Goal: Information Seeking & Learning: Check status

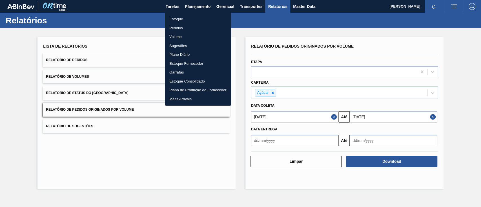
click at [182, 31] on li "Pedidos" at bounding box center [198, 28] width 66 height 9
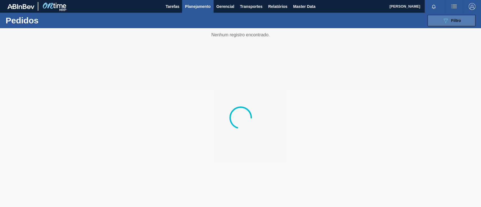
click at [441, 24] on button "089F7B8B-B2A5-4AFE-B5C0-19BA573D28AC Filtro" at bounding box center [451, 20] width 48 height 11
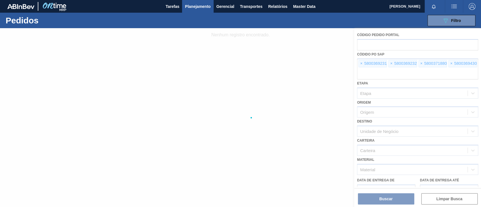
click at [358, 63] on div at bounding box center [240, 117] width 481 height 179
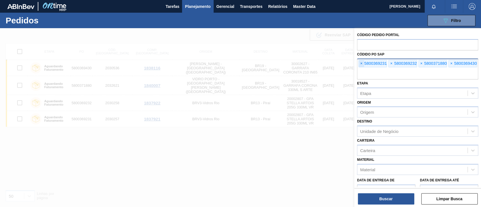
click at [362, 61] on span "×" at bounding box center [360, 63] width 5 height 7
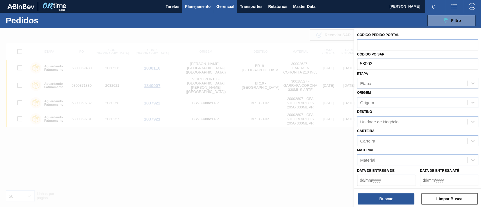
type input "58003"
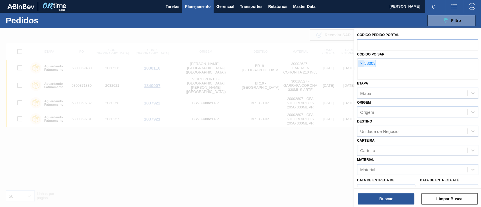
click at [362, 63] on span "×" at bounding box center [360, 63] width 5 height 7
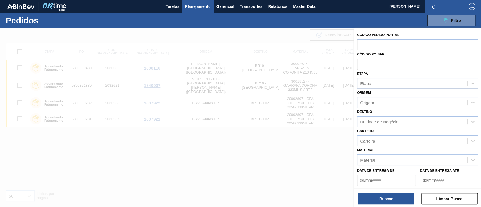
paste input "5800372152"
type input "5800372152"
click at [376, 201] on button "Buscar" at bounding box center [386, 198] width 56 height 11
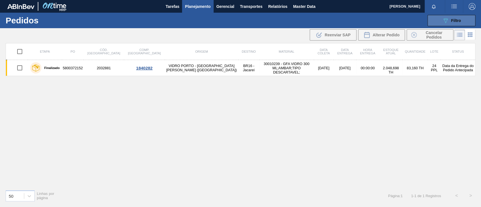
click at [451, 24] on div "089F7B8B-B2A5-4AFE-B5C0-19BA573D28AC Filtro" at bounding box center [451, 20] width 19 height 7
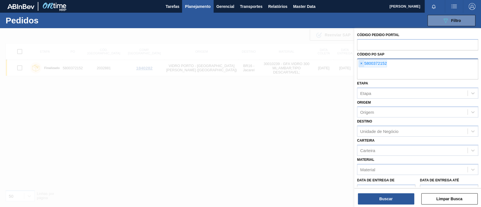
click at [363, 63] on span "×" at bounding box center [360, 63] width 5 height 7
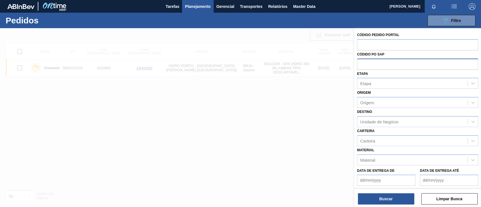
paste input "5800373397"
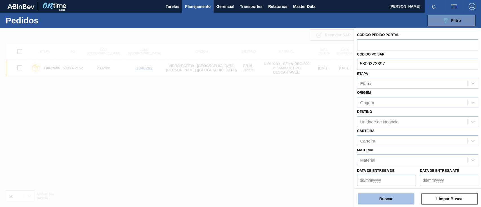
type input "5800373397"
click at [385, 196] on button "Buscar" at bounding box center [386, 198] width 56 height 11
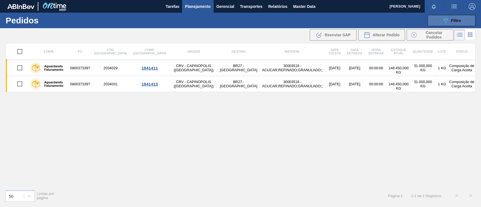
click at [460, 21] on span "Filtro" at bounding box center [456, 20] width 10 height 5
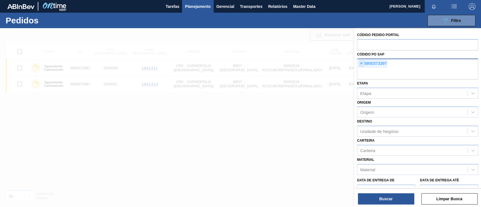
click at [360, 62] on span "×" at bounding box center [360, 63] width 5 height 7
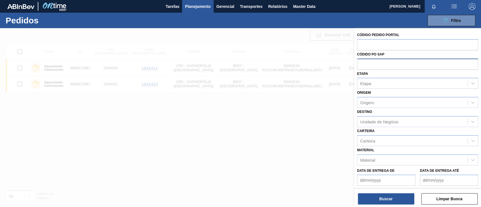
paste input "5800374027"
type input "5800374027"
click at [393, 197] on button "Buscar" at bounding box center [386, 198] width 56 height 11
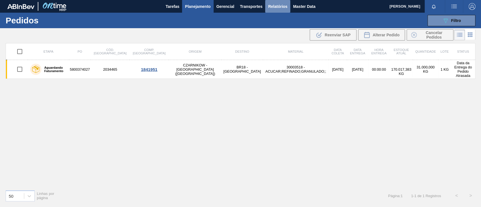
click at [273, 6] on span "Relatórios" at bounding box center [277, 6] width 19 height 7
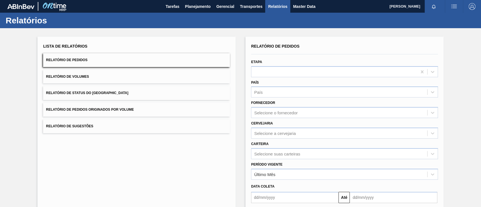
click at [147, 110] on button "Relatório de Pedidos Originados por Volume" at bounding box center [136, 110] width 187 height 14
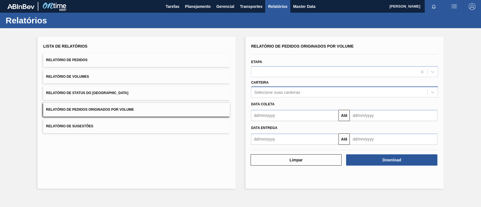
click at [269, 93] on div "Selecione suas carteiras" at bounding box center [277, 92] width 46 height 5
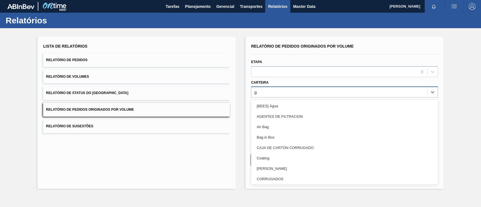
type input "gar"
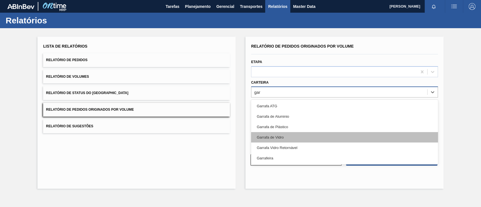
click at [270, 139] on div "Garrafa de Vidro" at bounding box center [344, 137] width 187 height 10
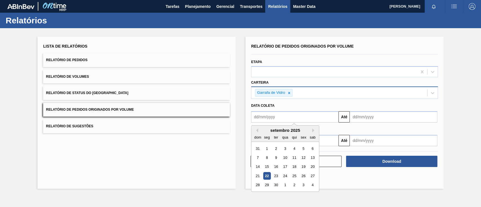
click at [276, 117] on input "text" at bounding box center [294, 116] width 87 height 11
click at [268, 149] on div "1" at bounding box center [267, 149] width 8 height 8
type input "[DATE]"
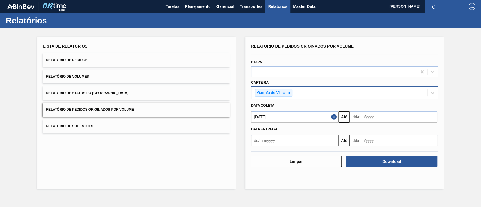
click at [360, 116] on input "text" at bounding box center [392, 116] width 87 height 11
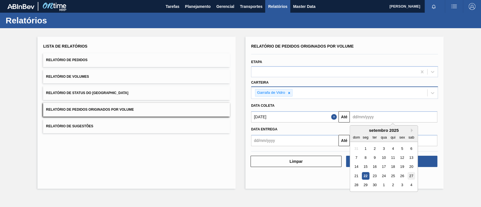
click at [411, 175] on div "27" at bounding box center [411, 176] width 8 height 8
type input "[DATE]"
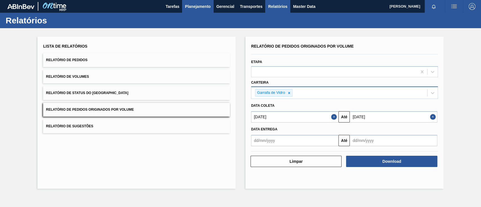
click at [188, 3] on span "Planejamento" at bounding box center [198, 6] width 26 height 7
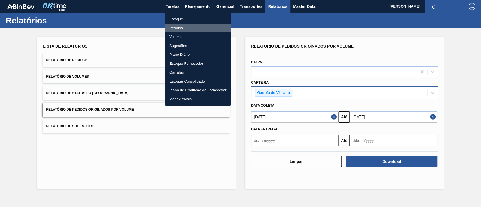
click at [173, 26] on li "Pedidos" at bounding box center [198, 28] width 66 height 9
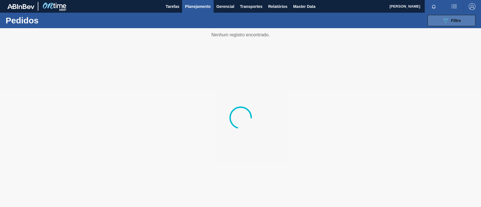
drag, startPoint x: 458, startPoint y: 20, endPoint x: 452, endPoint y: 23, distance: 6.3
click at [458, 21] on span "Filtro" at bounding box center [456, 20] width 10 height 5
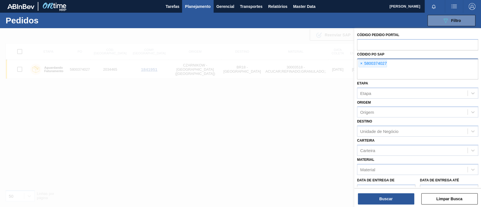
click at [361, 64] on span "×" at bounding box center [360, 63] width 5 height 7
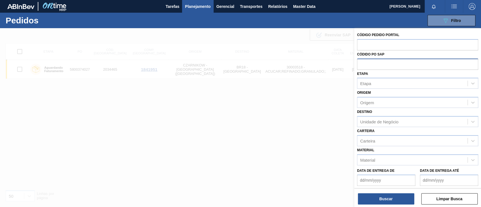
paste input "text"
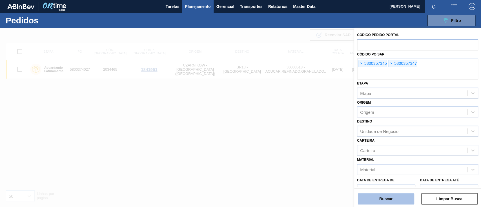
click at [397, 202] on button "Buscar" at bounding box center [386, 198] width 56 height 11
